Goal: Find specific page/section: Find specific page/section

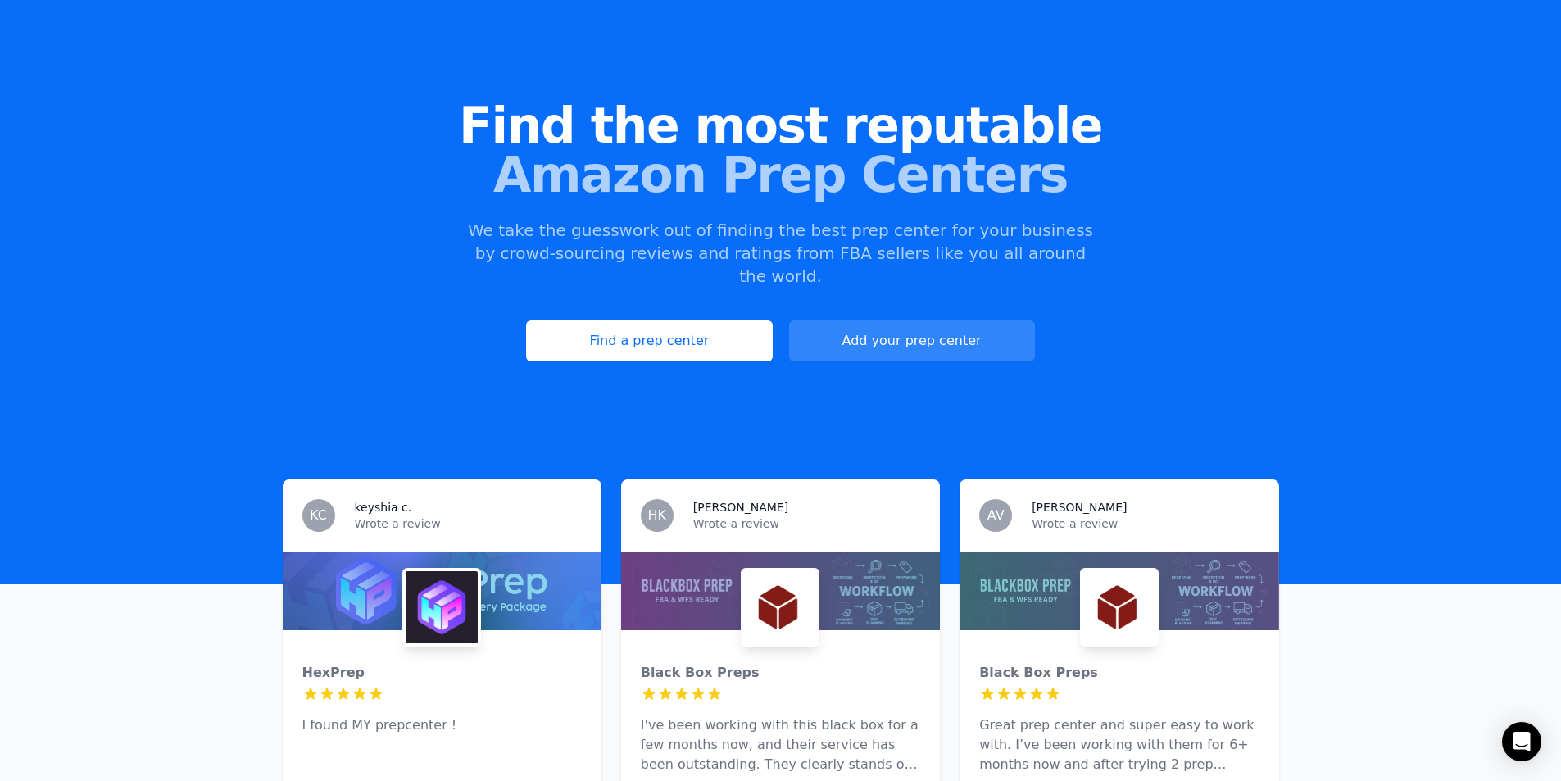
scroll to position [164, 0]
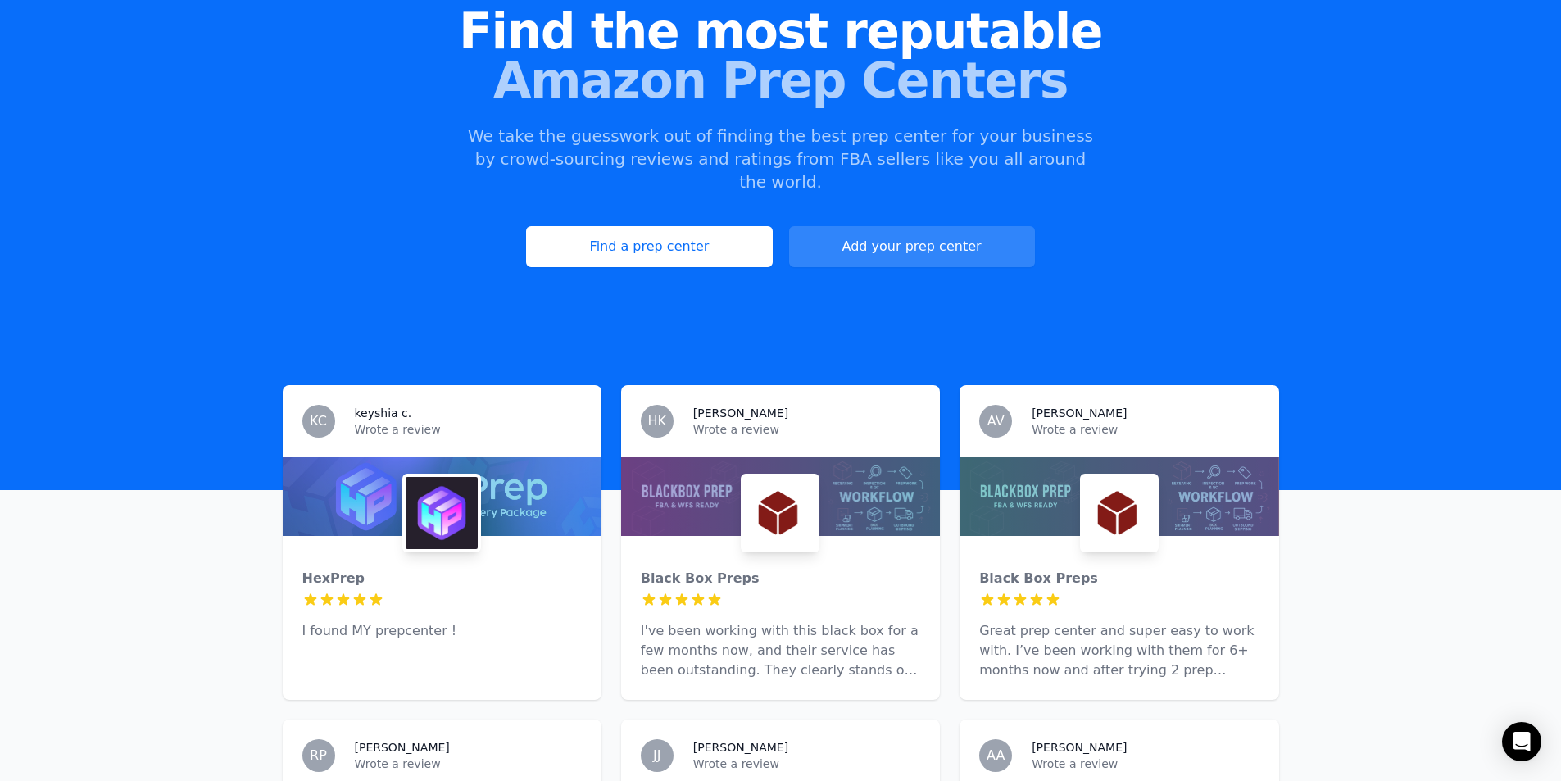
click at [759, 405] on div "[PERSON_NAME]" at bounding box center [806, 413] width 227 height 16
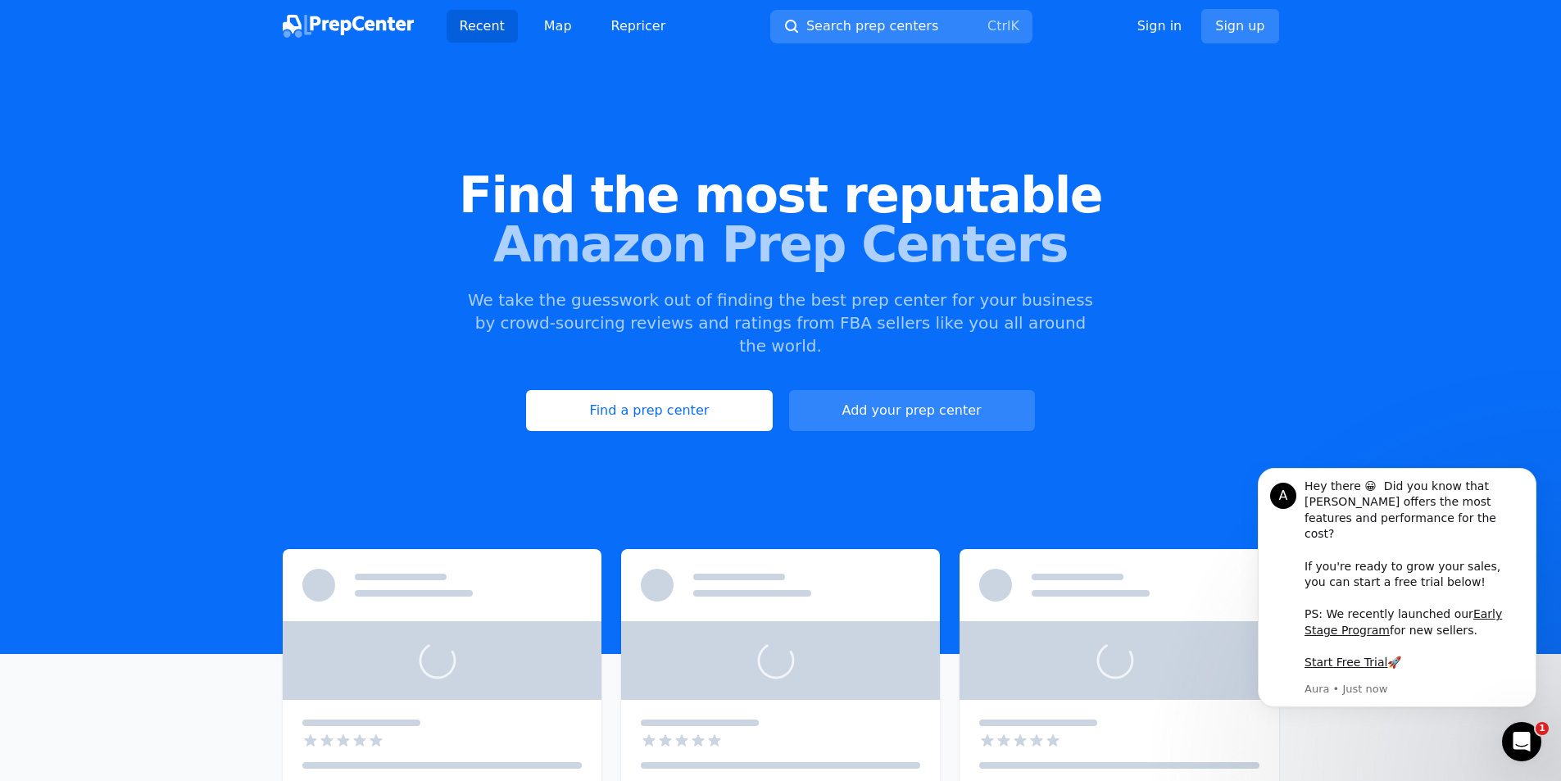
scroll to position [83, 0]
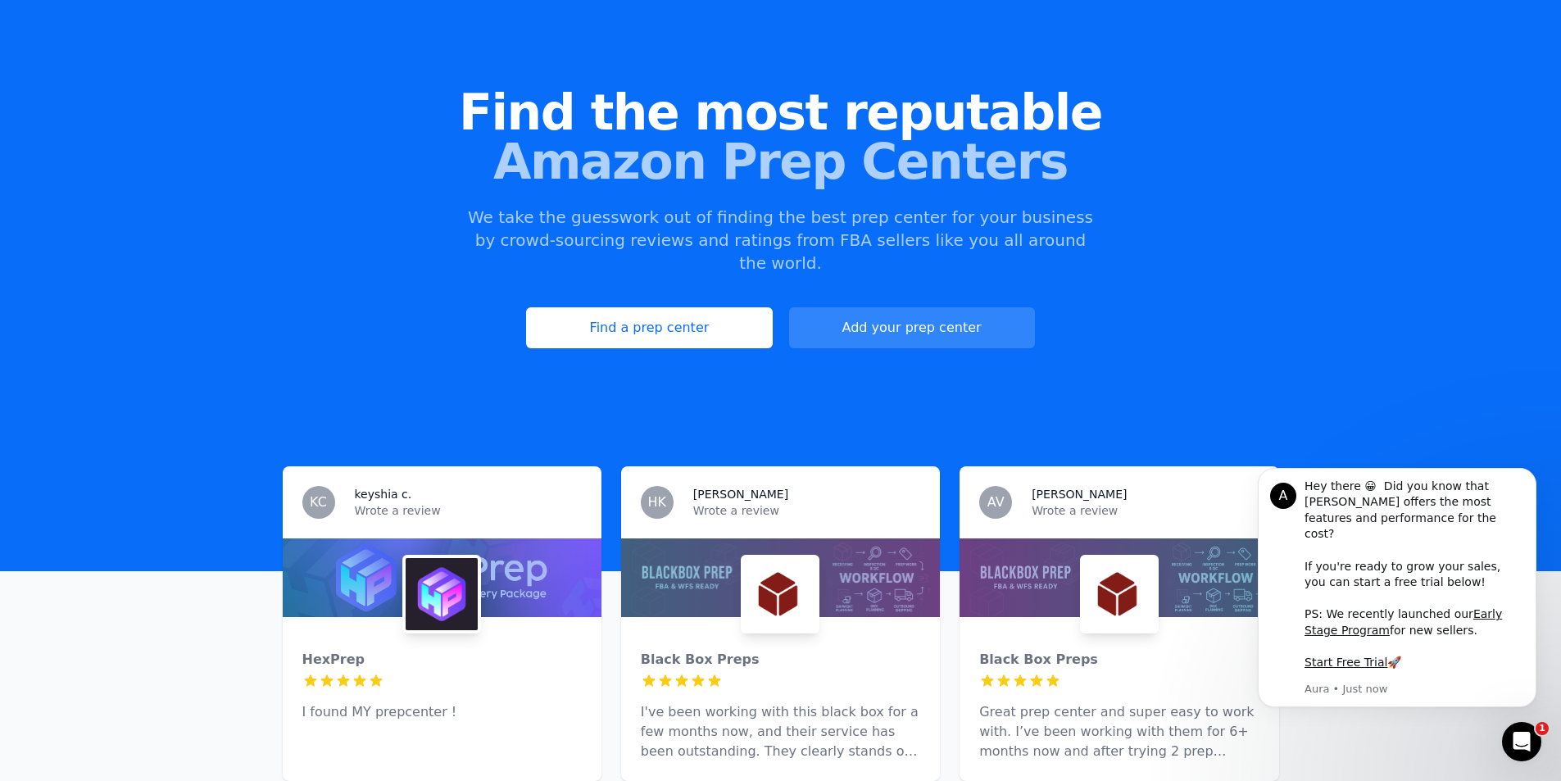
click at [1325, 270] on div "Find the most reputable Amazon Prep Centers We take the guesswork out of findin…" at bounding box center [780, 218] width 1561 height 444
click at [1528, 477] on icon "Dismiss notification" at bounding box center [1531, 472] width 9 height 9
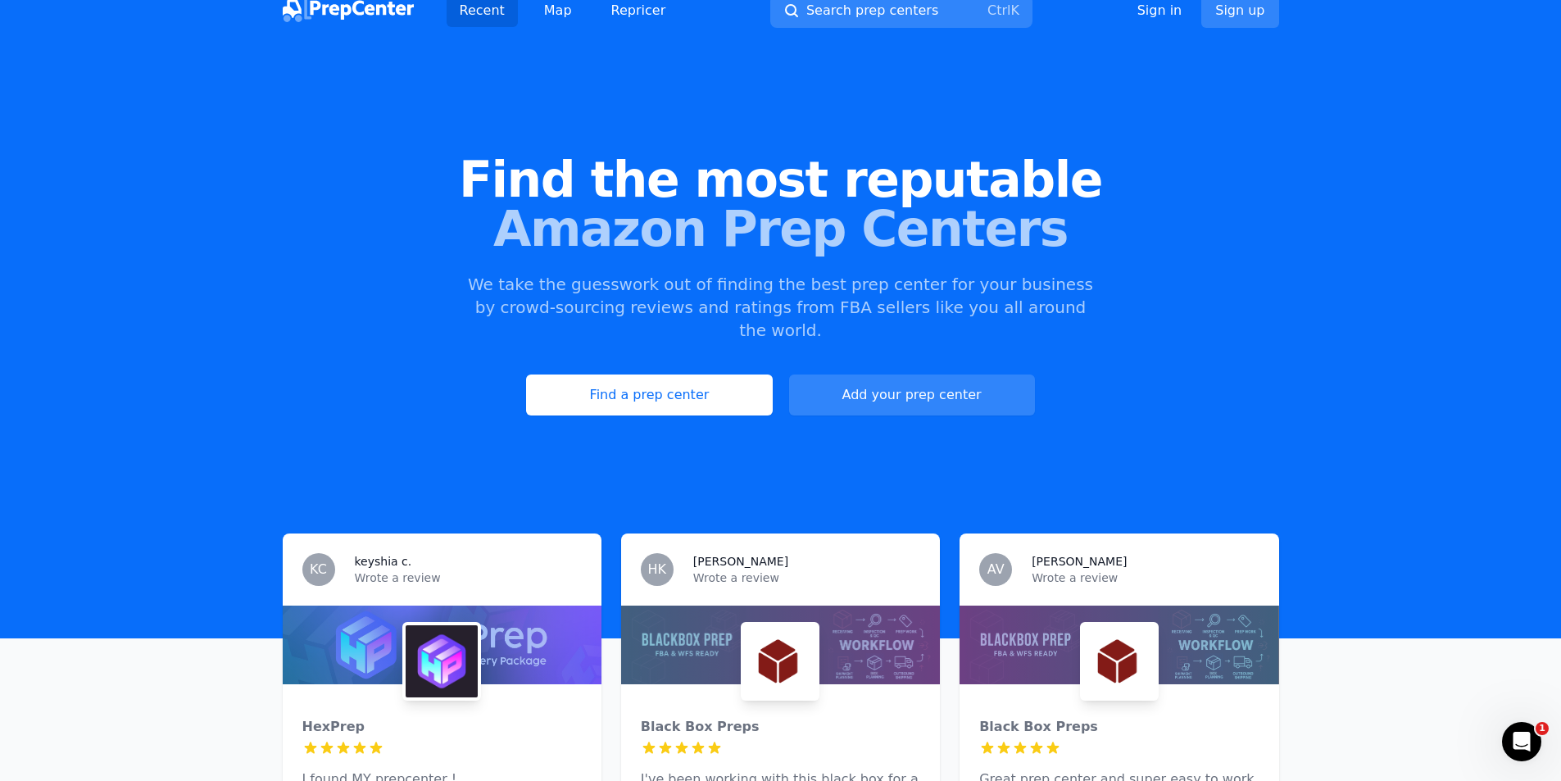
scroll to position [0, 0]
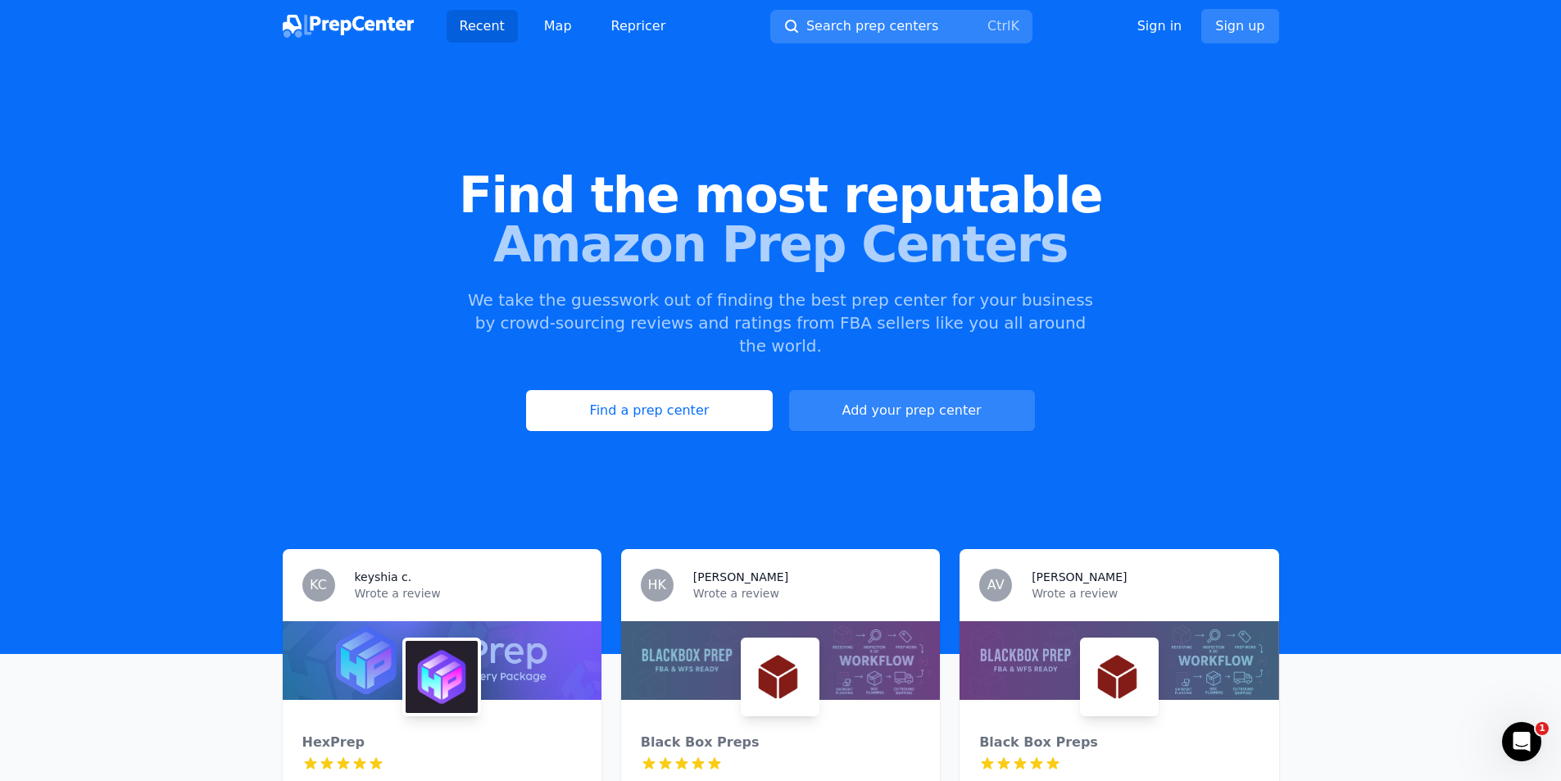
click at [359, 28] on img at bounding box center [348, 26] width 131 height 23
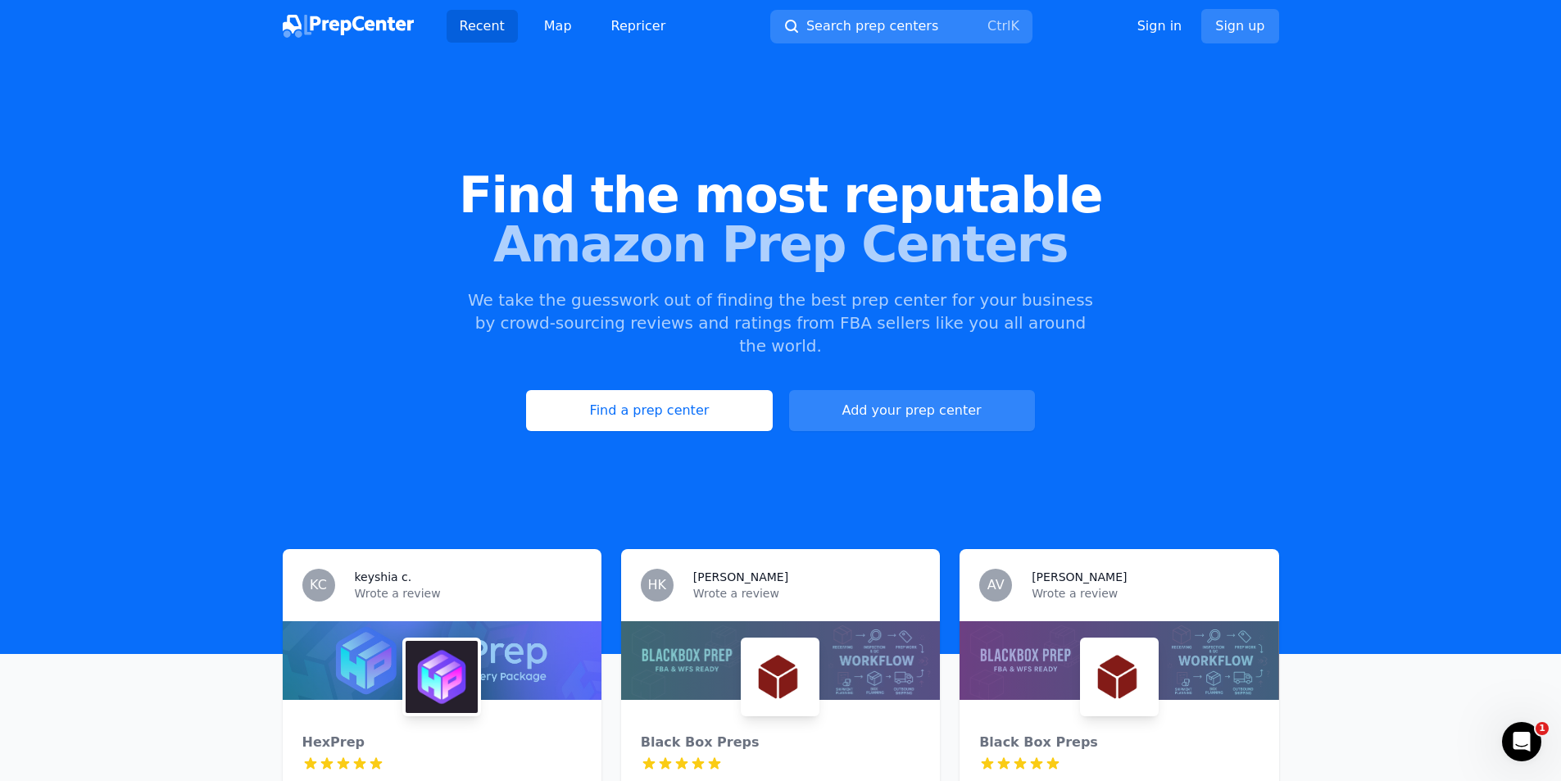
click at [359, 28] on img at bounding box center [348, 26] width 131 height 23
